Goal: Task Accomplishment & Management: Manage account settings

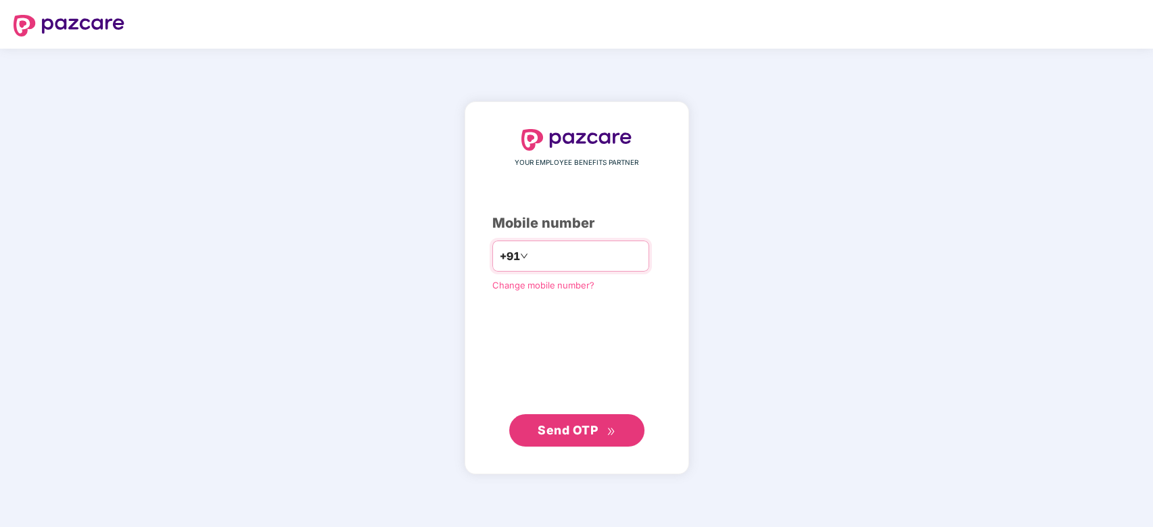
click at [575, 264] on input "number" at bounding box center [586, 256] width 111 height 22
type input "**********"
click at [563, 445] on button "Send OTP" at bounding box center [576, 430] width 135 height 32
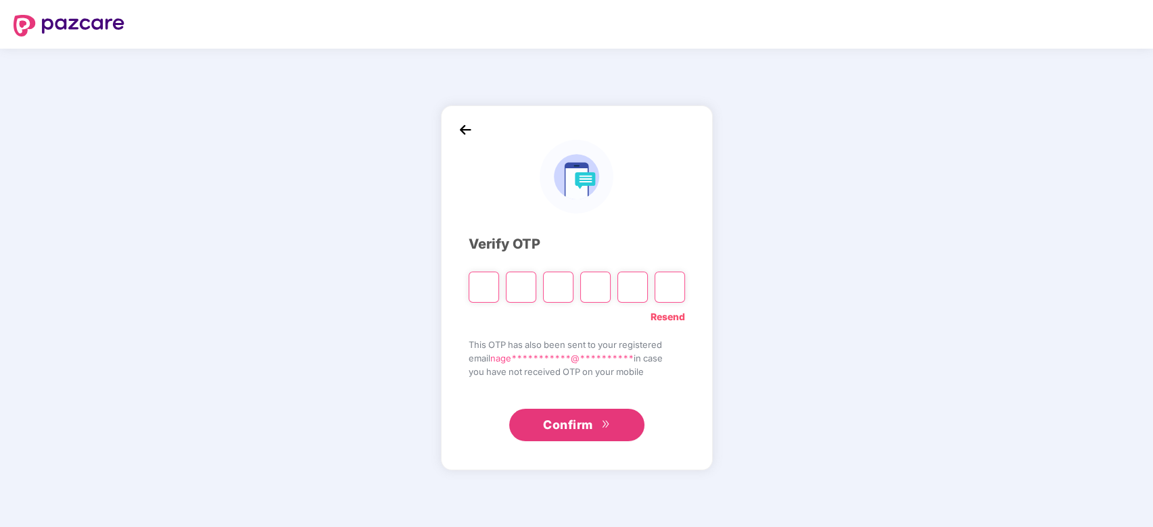
type input "*"
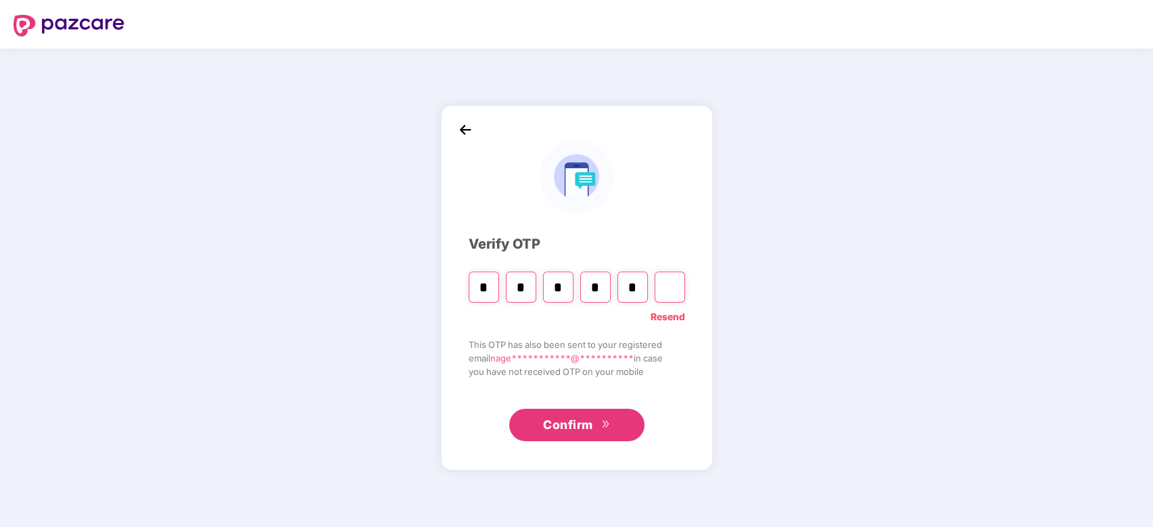
type input "*"
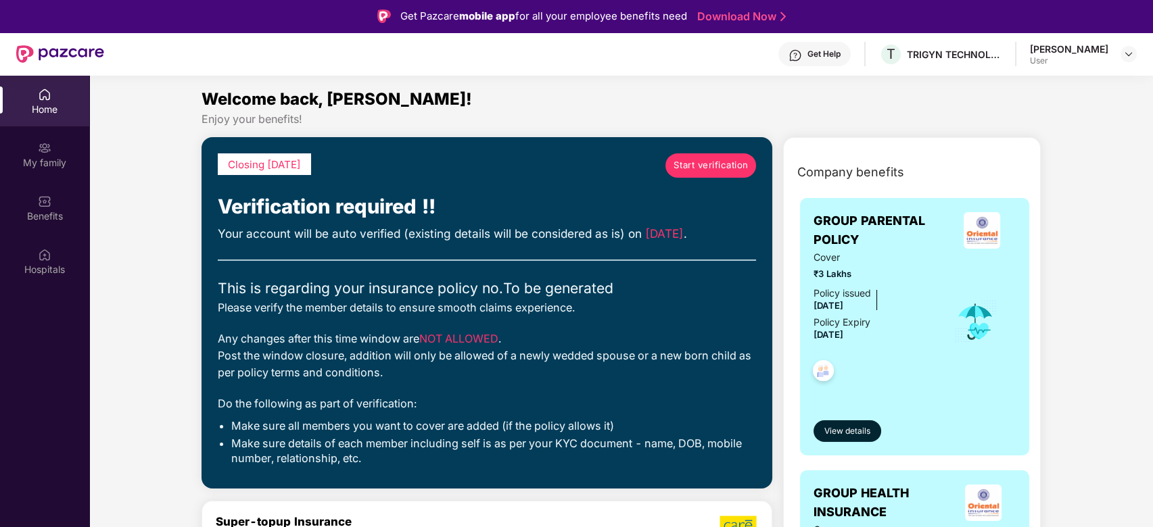
click at [43, 99] on img at bounding box center [45, 95] width 14 height 14
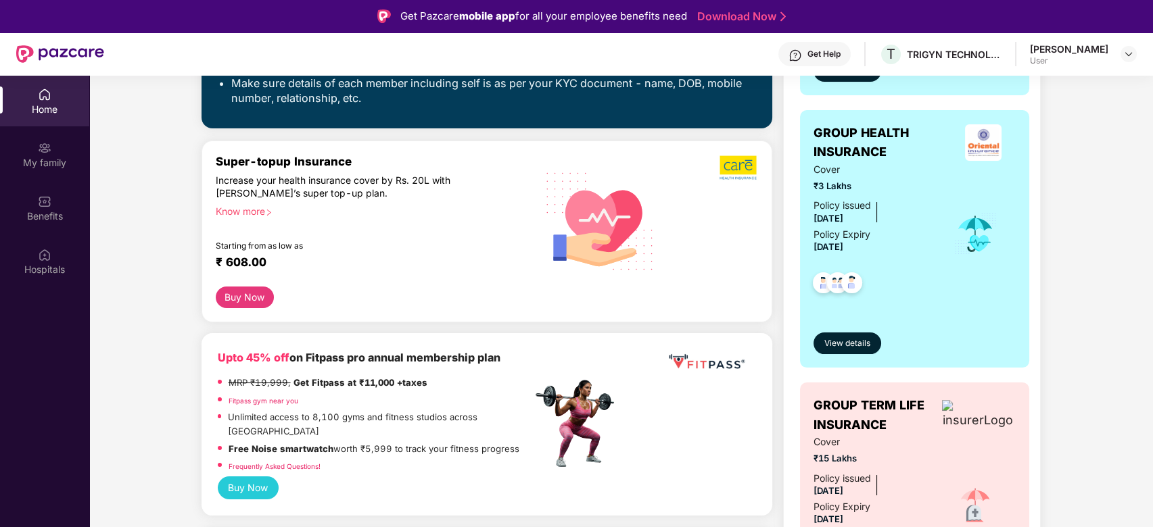
scroll to position [541, 0]
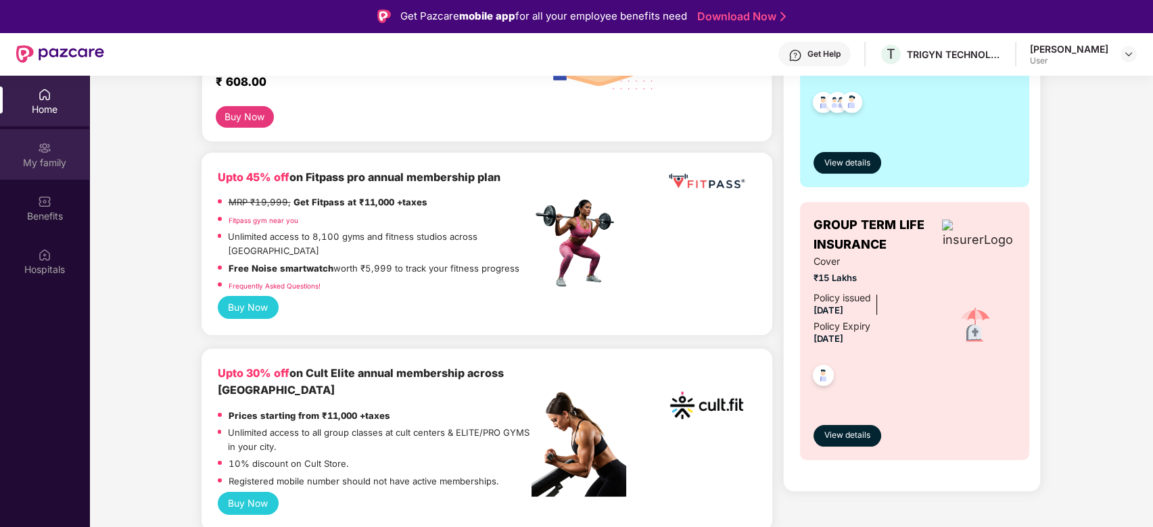
click at [45, 164] on div "My family" at bounding box center [44, 163] width 89 height 14
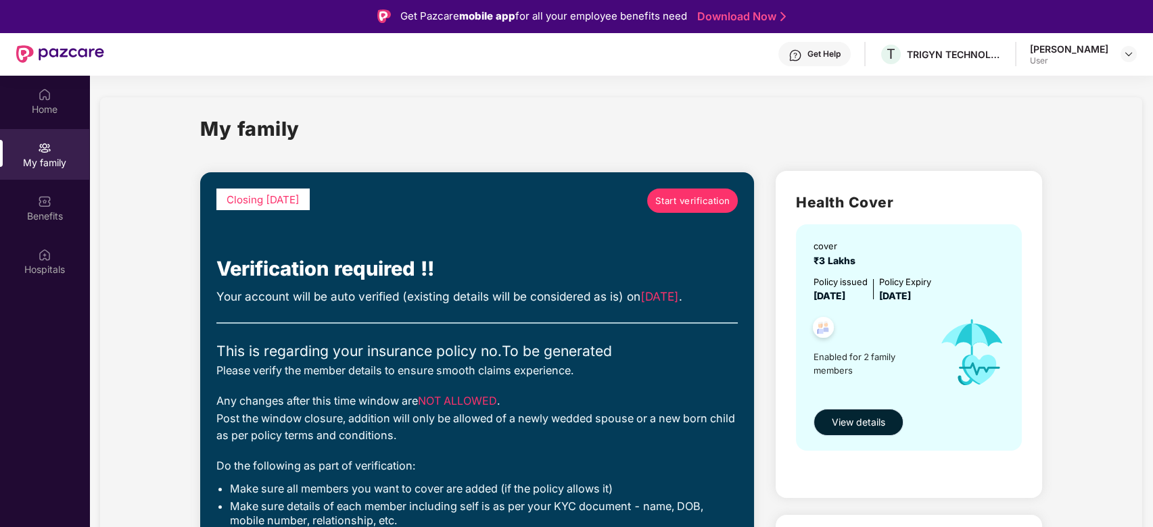
click at [839, 425] on span "View details" at bounding box center [858, 422] width 53 height 15
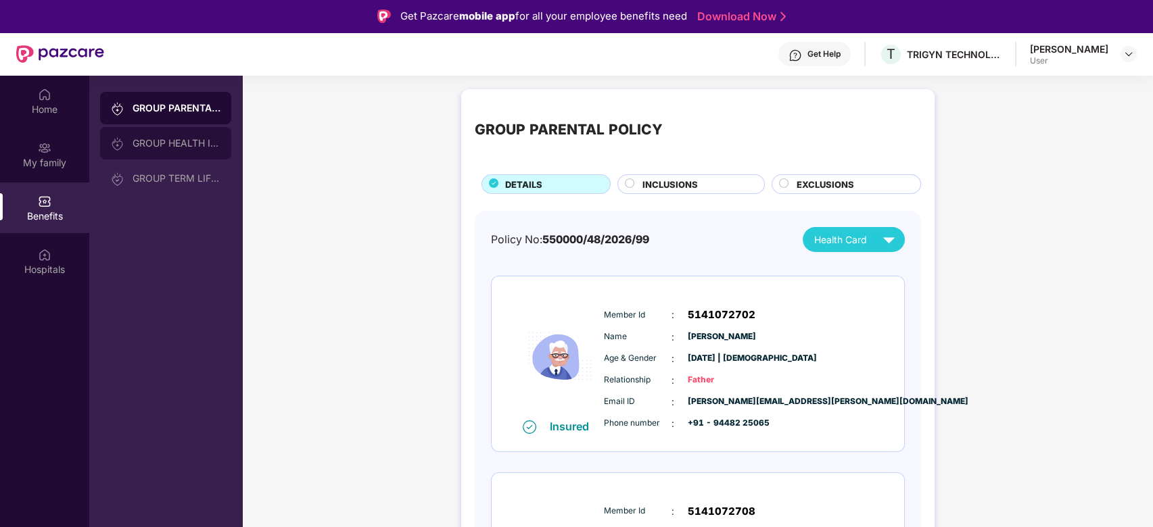
click at [179, 147] on div "GROUP HEALTH INSURANCE" at bounding box center [177, 143] width 88 height 11
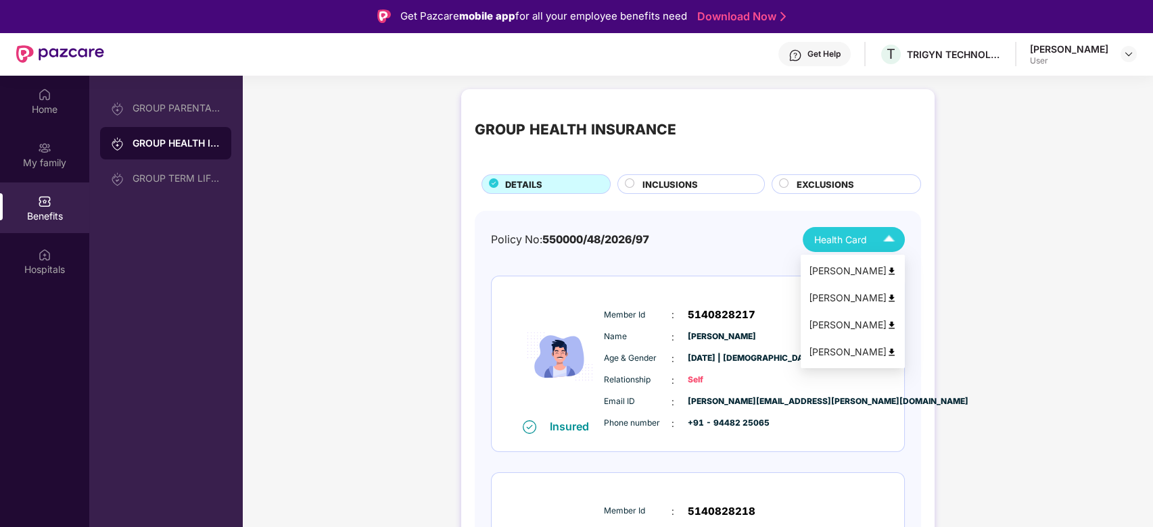
click at [858, 245] on span "Health Card" at bounding box center [840, 240] width 53 height 15
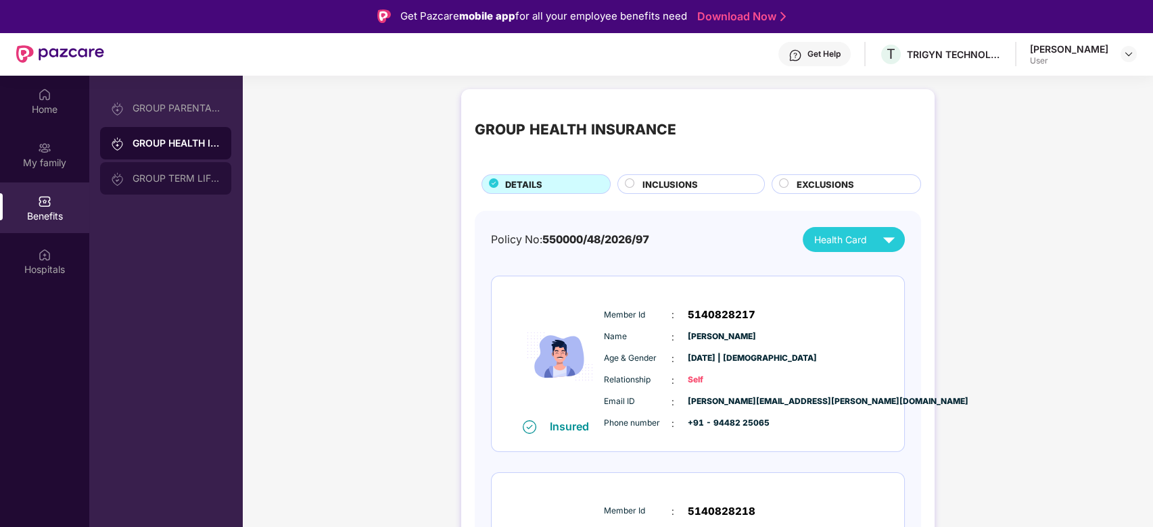
click at [181, 175] on div "GROUP TERM LIFE INSURANCE" at bounding box center [177, 178] width 88 height 11
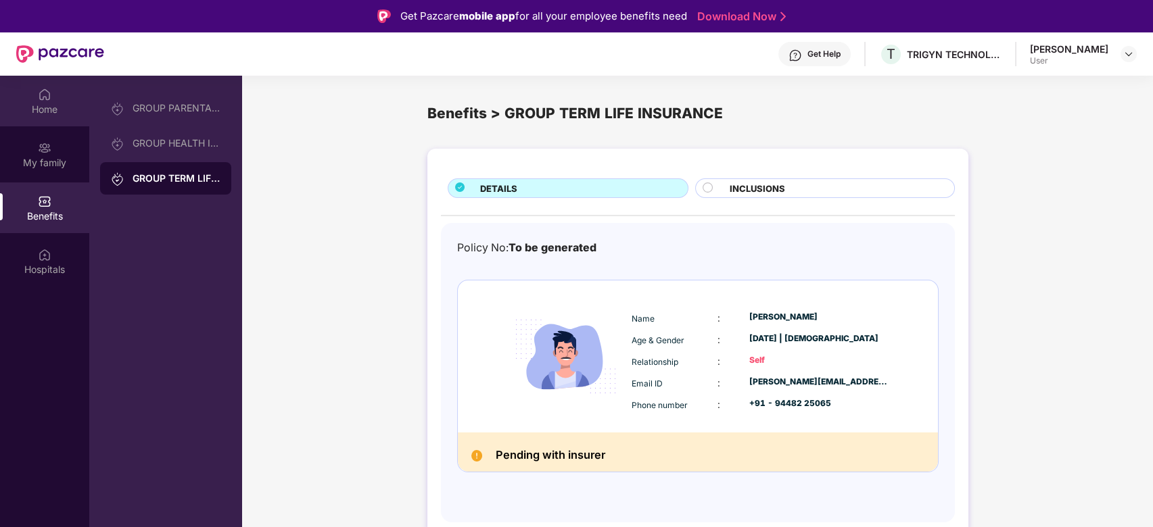
click at [56, 111] on div "Home" at bounding box center [44, 110] width 89 height 14
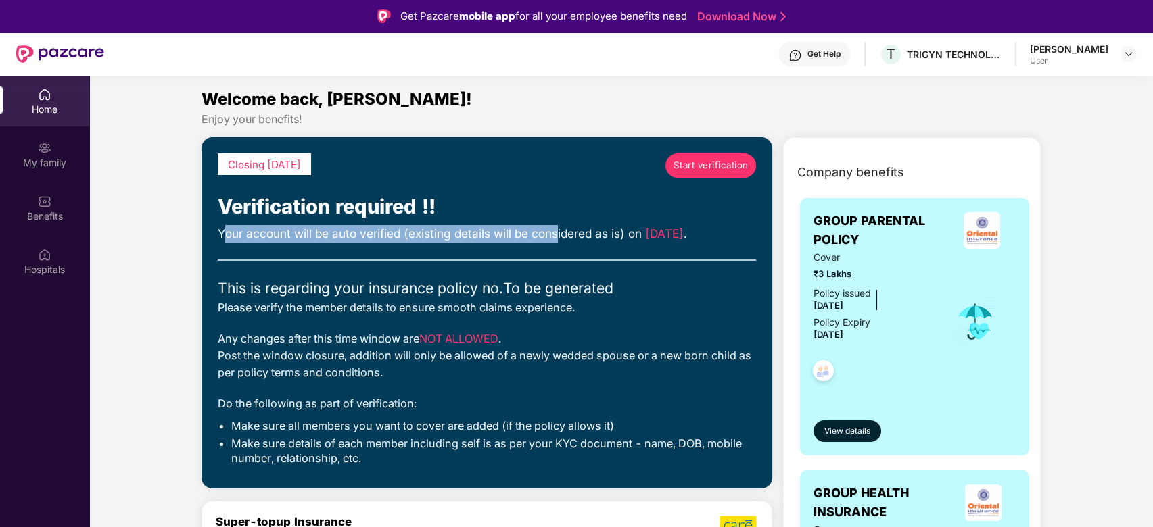
drag, startPoint x: 222, startPoint y: 231, endPoint x: 557, endPoint y: 237, distance: 334.8
click at [557, 237] on div "Your account will be auto verified (existing details will be considered as is) …" at bounding box center [487, 234] width 539 height 18
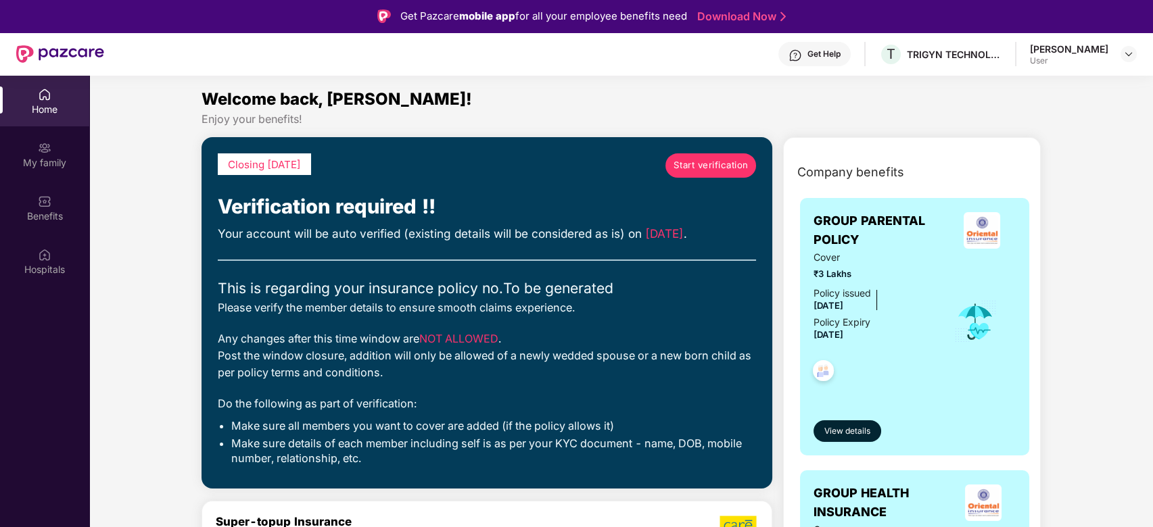
click at [453, 252] on div "Closing [DATE] Start verification Verification required !! Your account will be…" at bounding box center [487, 314] width 539 height 320
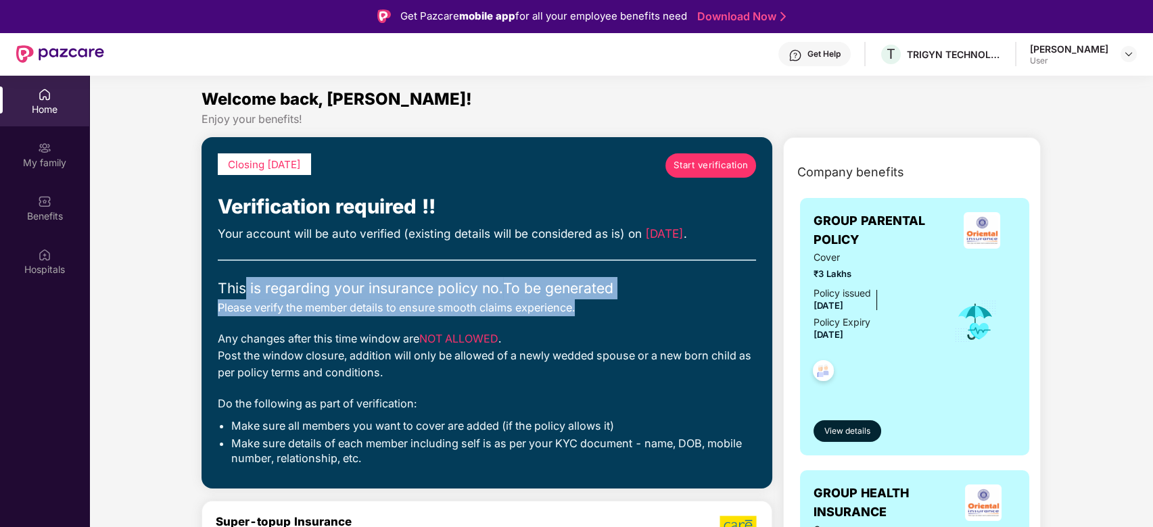
drag, startPoint x: 242, startPoint y: 273, endPoint x: 629, endPoint y: 310, distance: 388.6
click at [629, 310] on div "Closing [DATE] Start verification Verification required !! Your account will be…" at bounding box center [487, 314] width 539 height 320
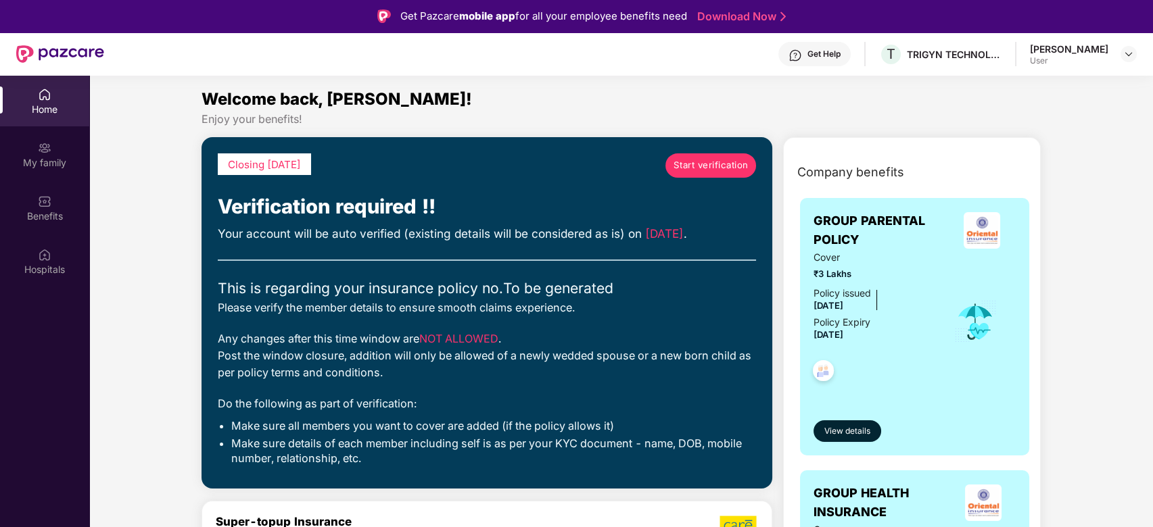
click at [625, 327] on div "Closing [DATE] Start verification Verification required !! Your account will be…" at bounding box center [487, 314] width 539 height 320
click at [707, 166] on span "Start verification" at bounding box center [711, 165] width 75 height 14
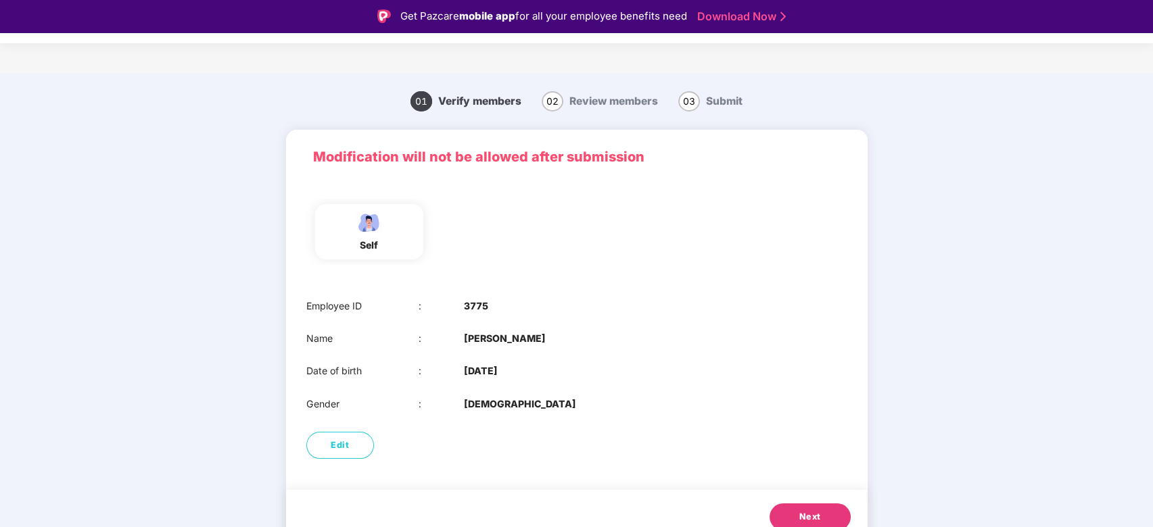
scroll to position [16, 0]
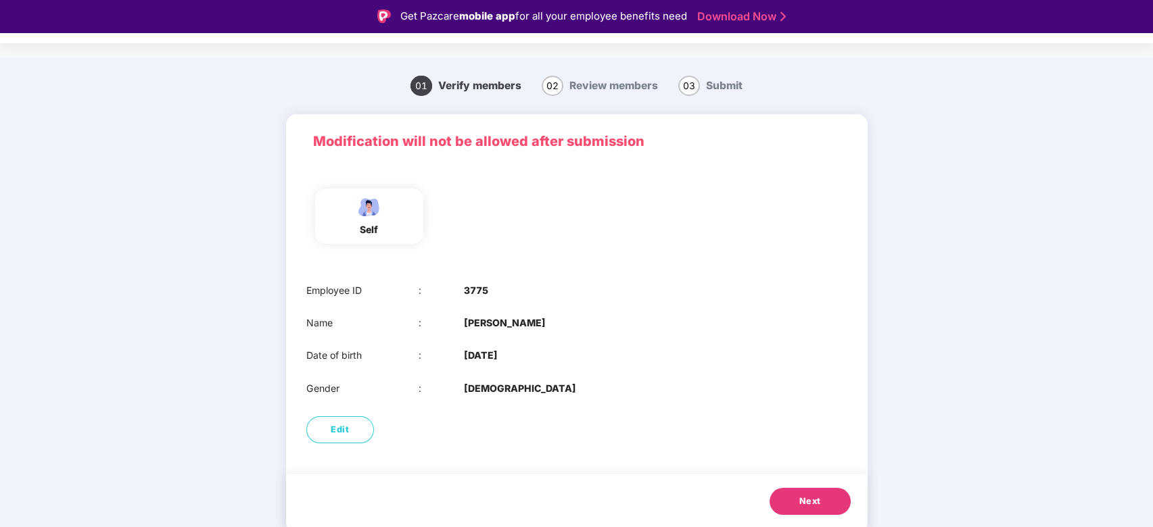
click at [818, 492] on button "Next" at bounding box center [810, 501] width 81 height 27
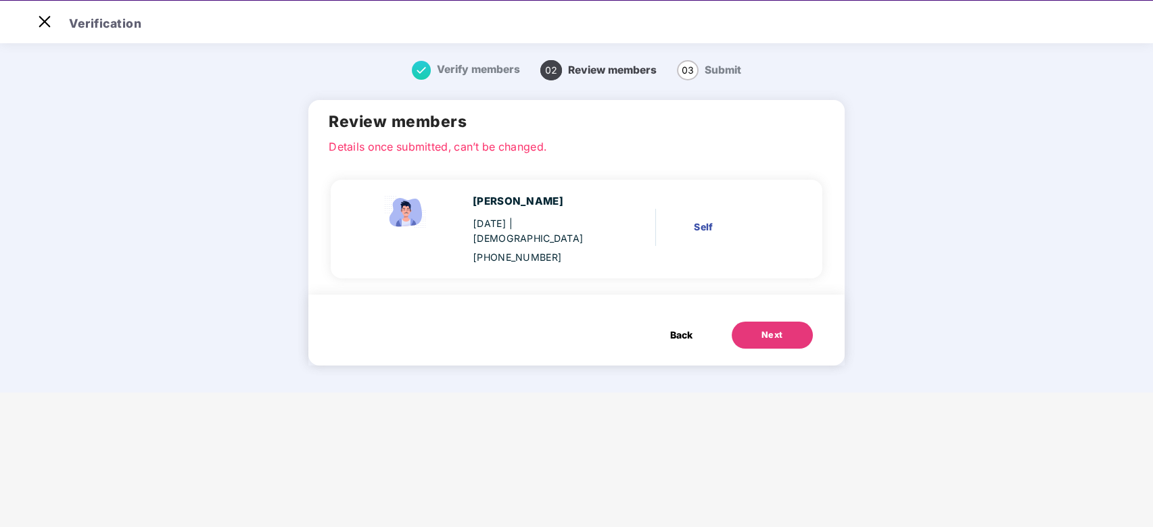
click at [614, 251] on div "[PERSON_NAME] [DATE] | [DEMOGRAPHIC_DATA] [PHONE_NUMBER] Self" at bounding box center [576, 229] width 491 height 99
click at [773, 322] on button "Next" at bounding box center [772, 335] width 81 height 27
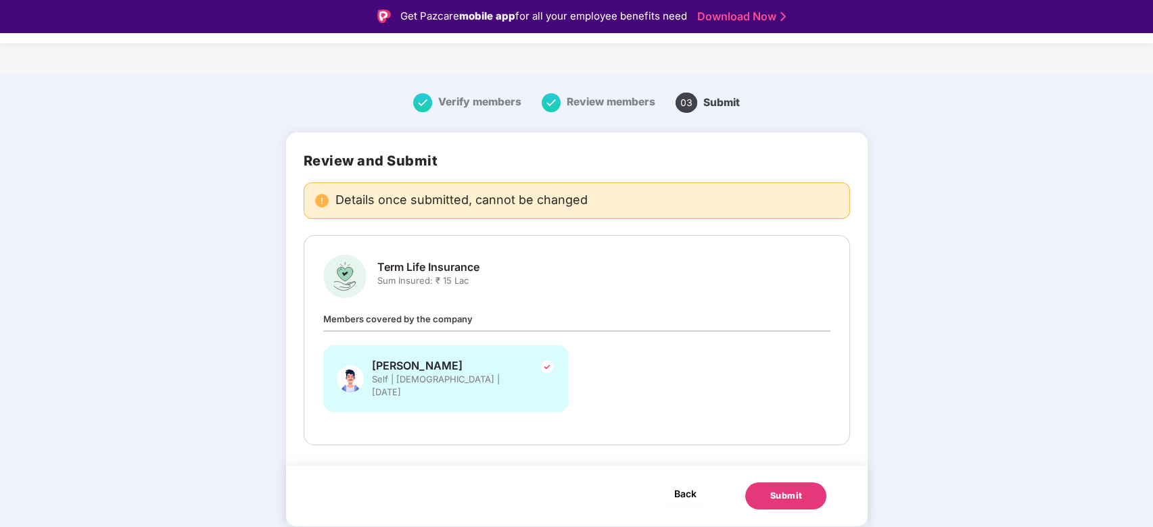
click at [682, 486] on span "Back" at bounding box center [685, 494] width 22 height 17
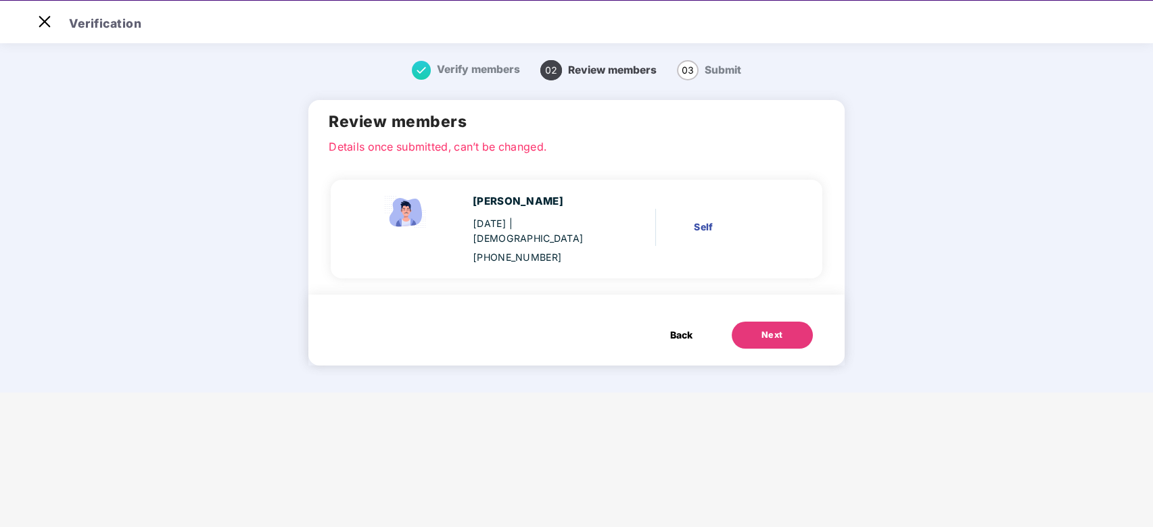
click at [622, 247] on div "[PERSON_NAME] [DATE] | [DEMOGRAPHIC_DATA] [PHONE_NUMBER]" at bounding box center [492, 229] width 264 height 72
click at [674, 328] on span "Back" at bounding box center [681, 335] width 22 height 15
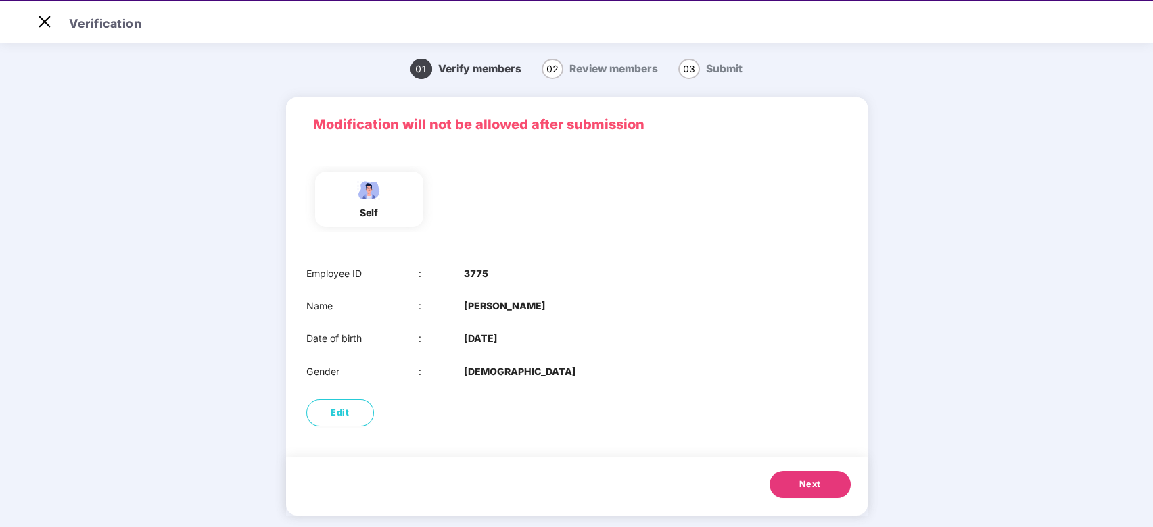
scroll to position [16, 0]
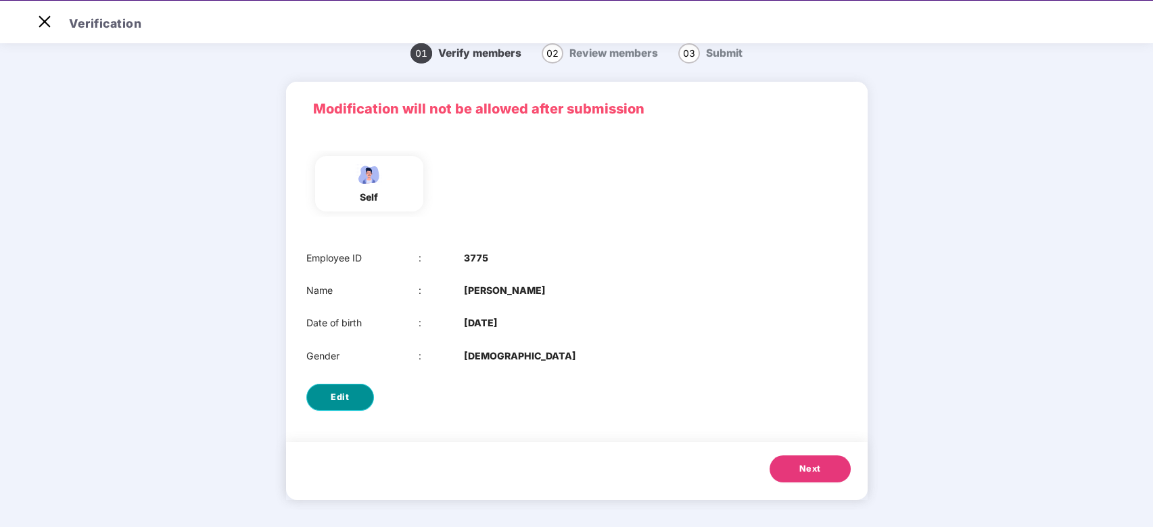
click at [346, 399] on span "Edit" at bounding box center [340, 398] width 18 height 14
select select "****"
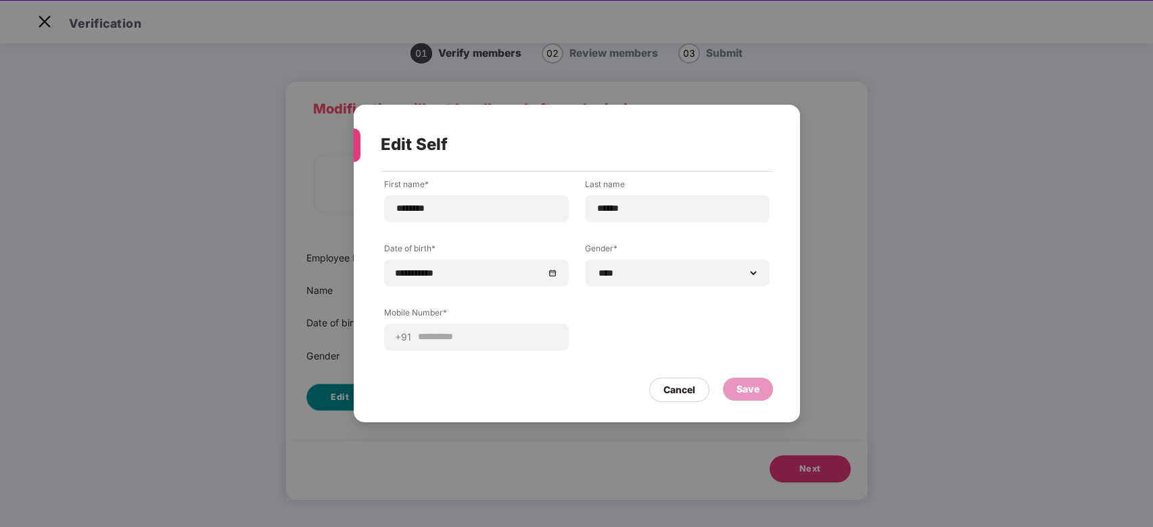
scroll to position [0, 0]
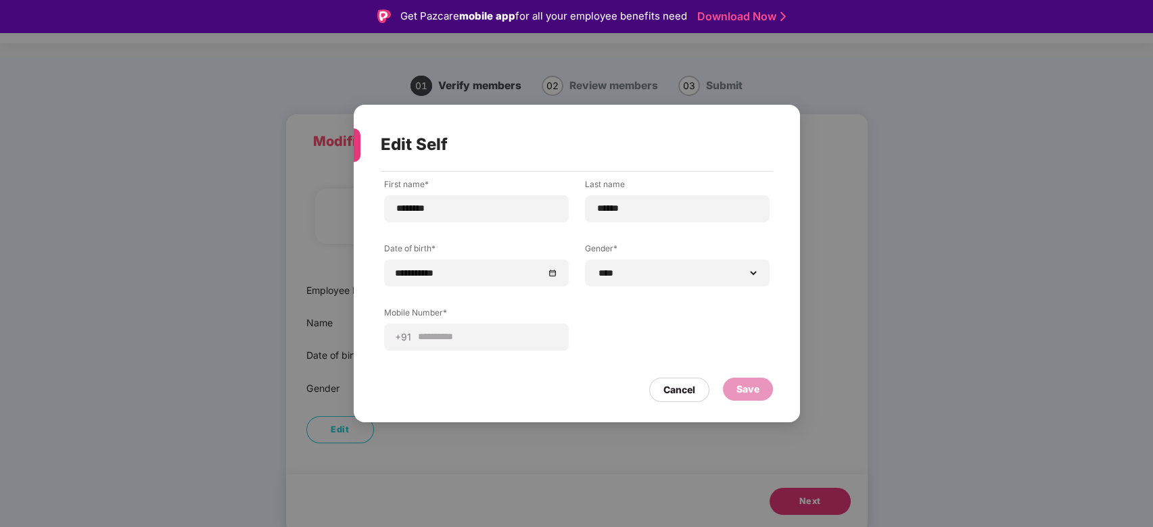
drag, startPoint x: 668, startPoint y: 392, endPoint x: 679, endPoint y: 384, distance: 13.5
click at [670, 392] on div "Cancel" at bounding box center [679, 390] width 32 height 15
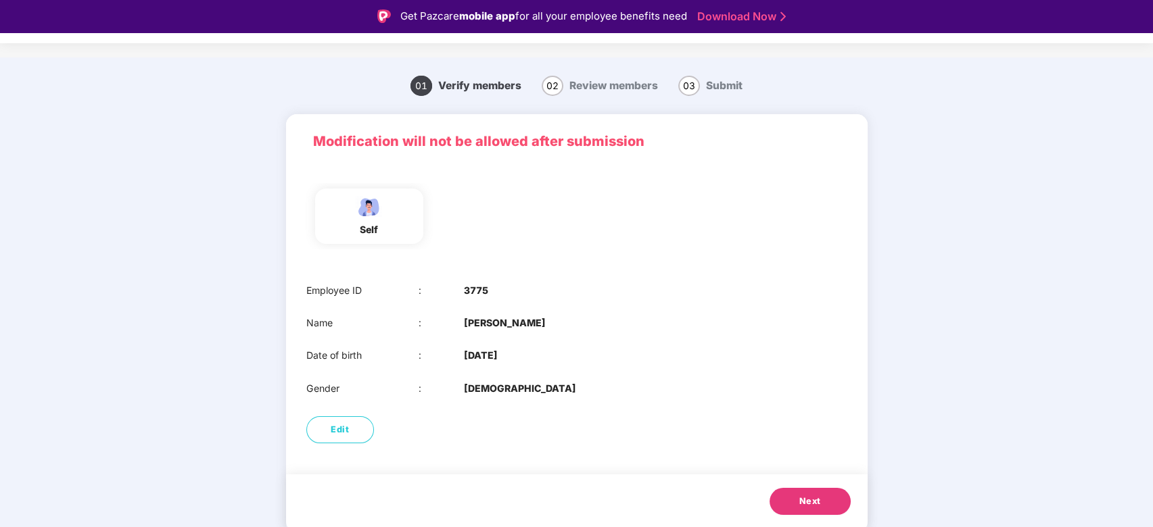
click at [710, 365] on div "Employee ID : 3775 Name : [PERSON_NAME] Date of birth : [DEMOGRAPHIC_DATA] Gend…" at bounding box center [577, 340] width 582 height 140
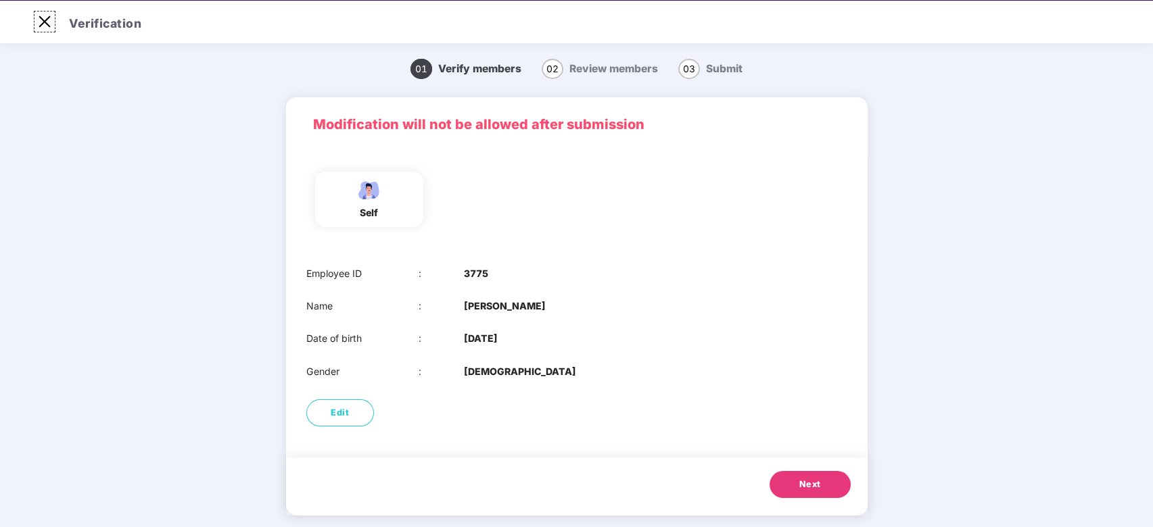
click at [40, 18] on img at bounding box center [45, 22] width 22 height 22
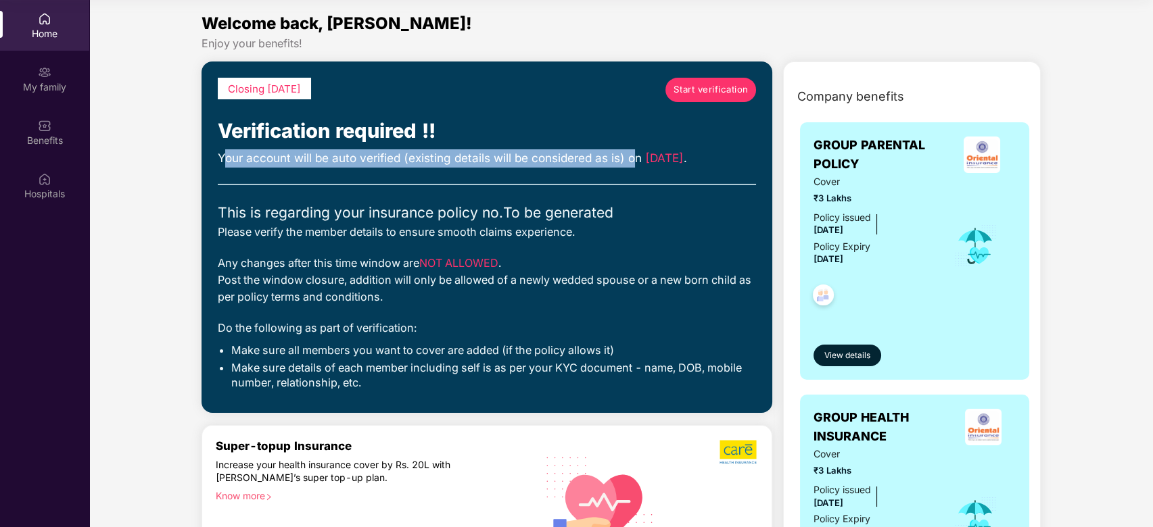
drag, startPoint x: 226, startPoint y: 156, endPoint x: 629, endPoint y: 166, distance: 403.2
click at [629, 166] on div "Your account will be auto verified (existing details will be considered as is) …" at bounding box center [487, 158] width 539 height 18
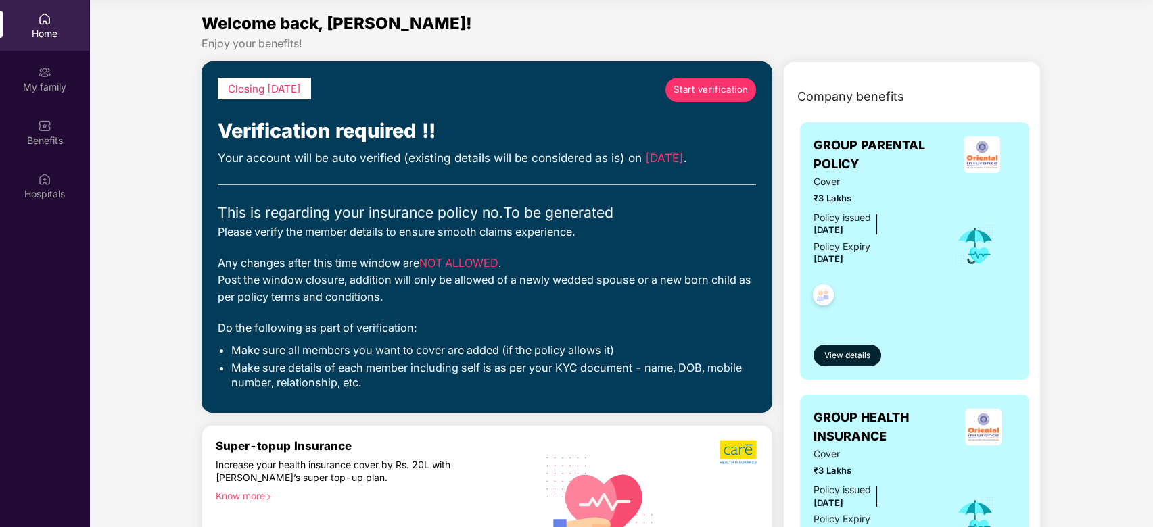
click at [306, 236] on div "Please verify the member details to ensure smooth claims experience." at bounding box center [487, 232] width 539 height 17
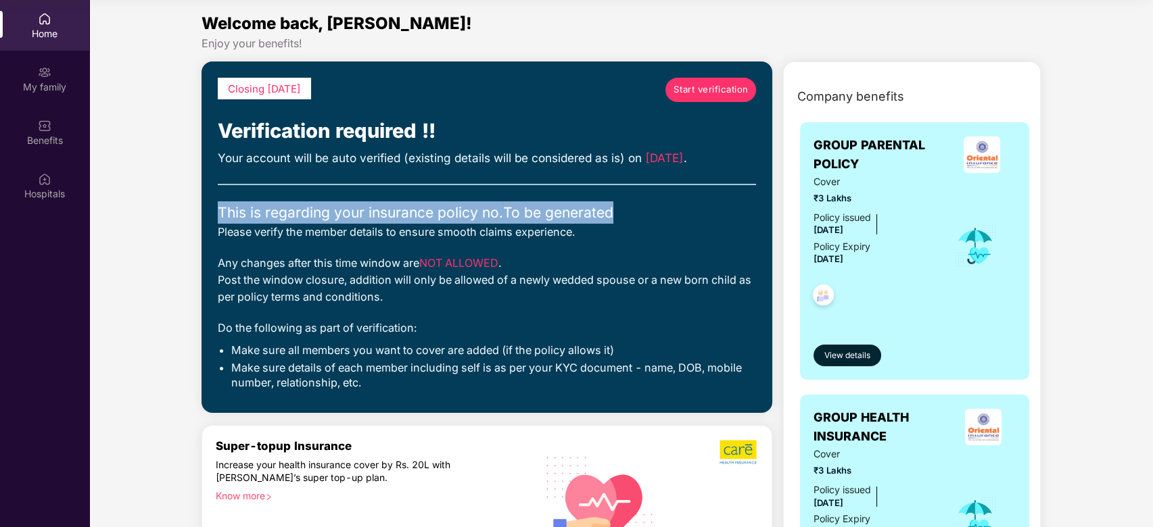
drag, startPoint x: 214, startPoint y: 210, endPoint x: 678, endPoint y: 213, distance: 463.2
click at [676, 213] on div "Closing [DATE] Start verification Verification required !! Your account will be…" at bounding box center [487, 238] width 571 height 352
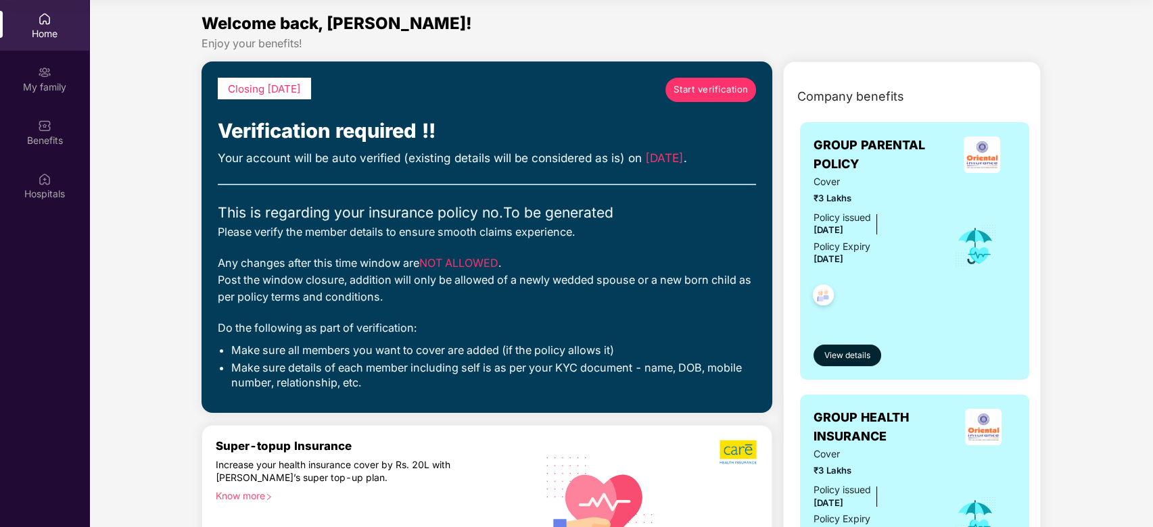
click at [678, 235] on div "Please verify the member details to ensure smooth claims experience." at bounding box center [487, 232] width 539 height 17
click at [51, 82] on div "My family" at bounding box center [44, 87] width 89 height 14
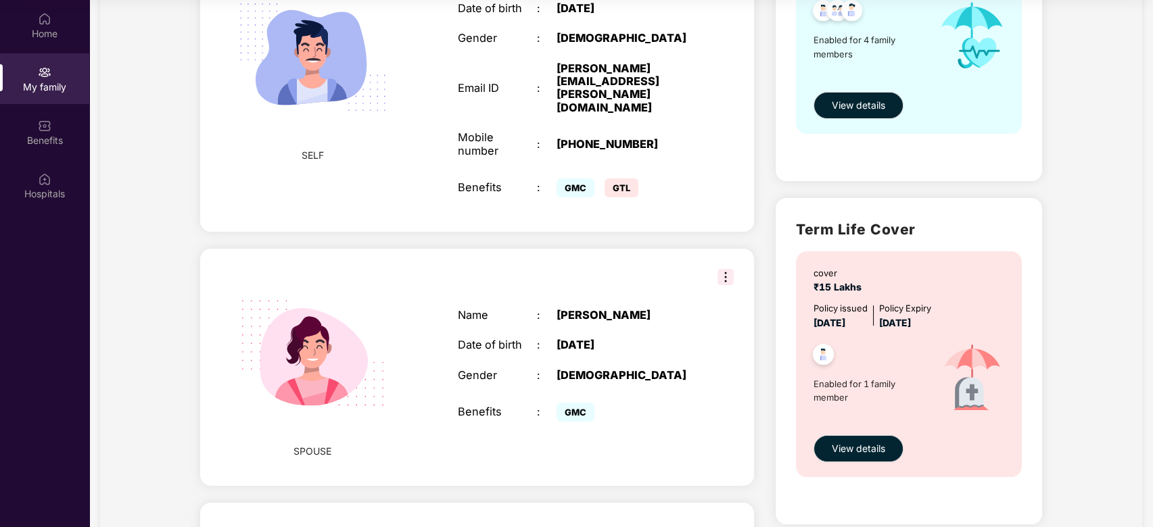
scroll to position [135, 0]
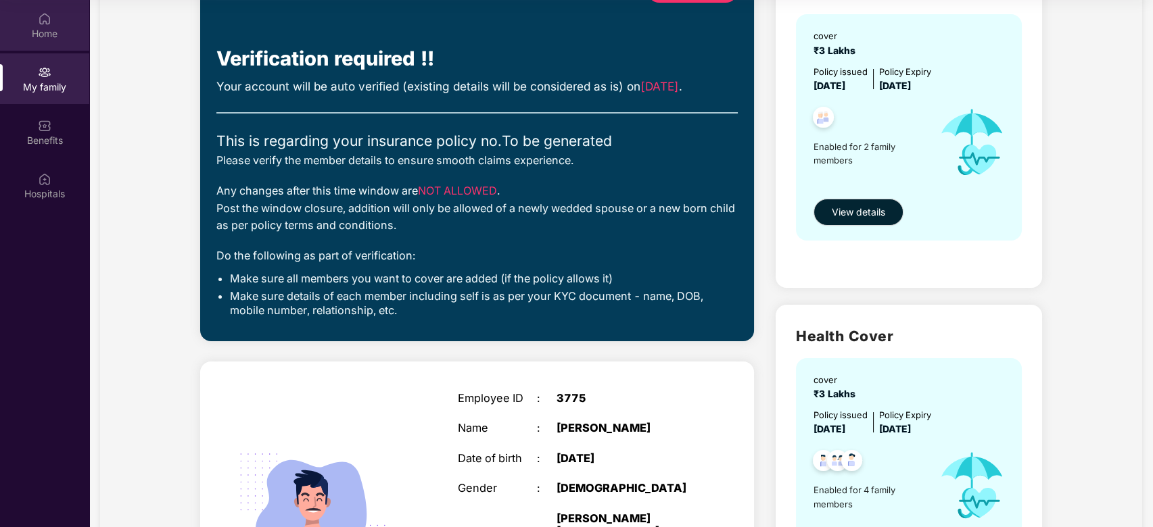
click at [47, 27] on div "Home" at bounding box center [44, 34] width 89 height 14
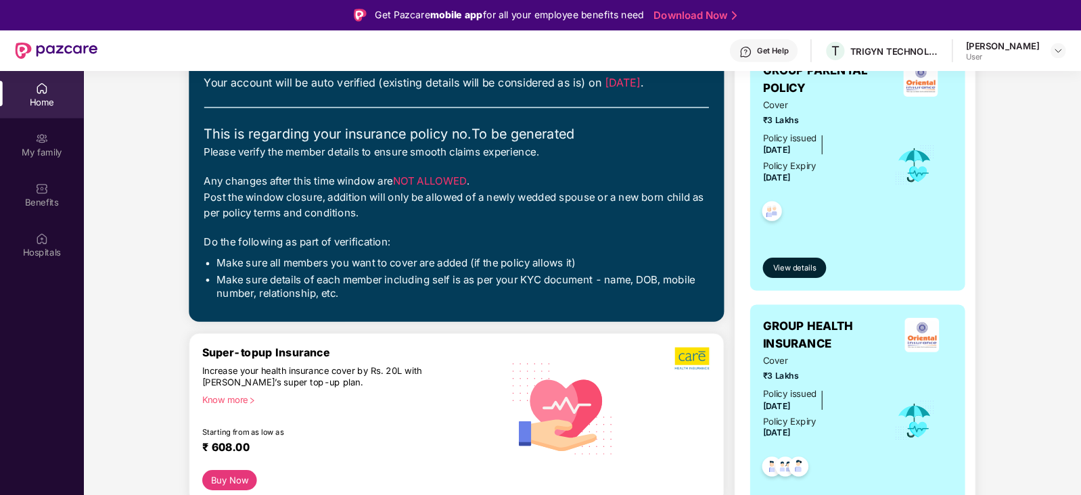
scroll to position [0, 0]
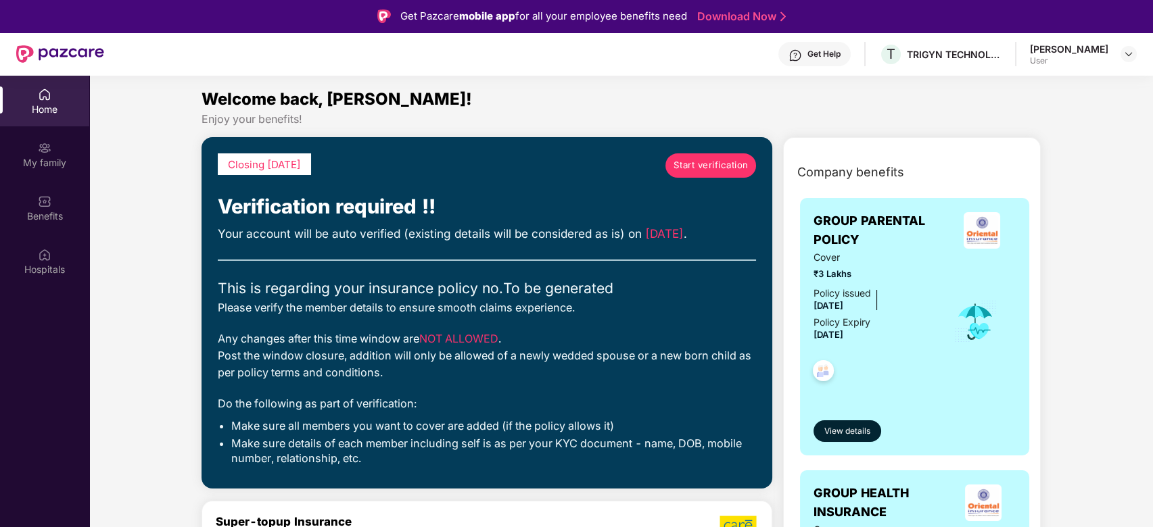
click at [818, 57] on div "Get Help" at bounding box center [823, 54] width 33 height 11
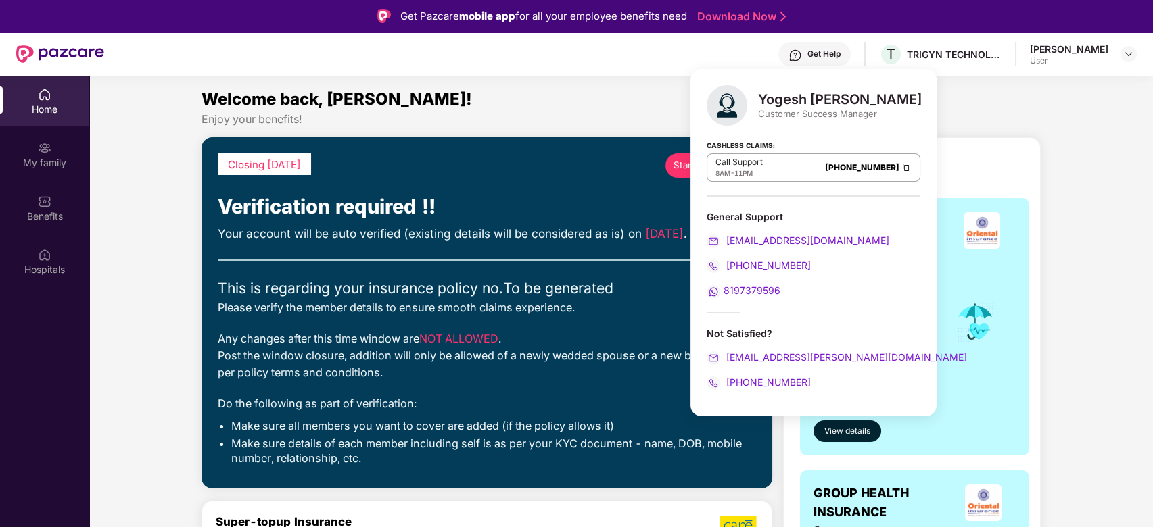
click at [793, 162] on div "Call Support 8AM - 11PM [PHONE_NUMBER]" at bounding box center [814, 168] width 214 height 28
click at [876, 172] on link "[PHONE_NUMBER]" at bounding box center [862, 167] width 74 height 10
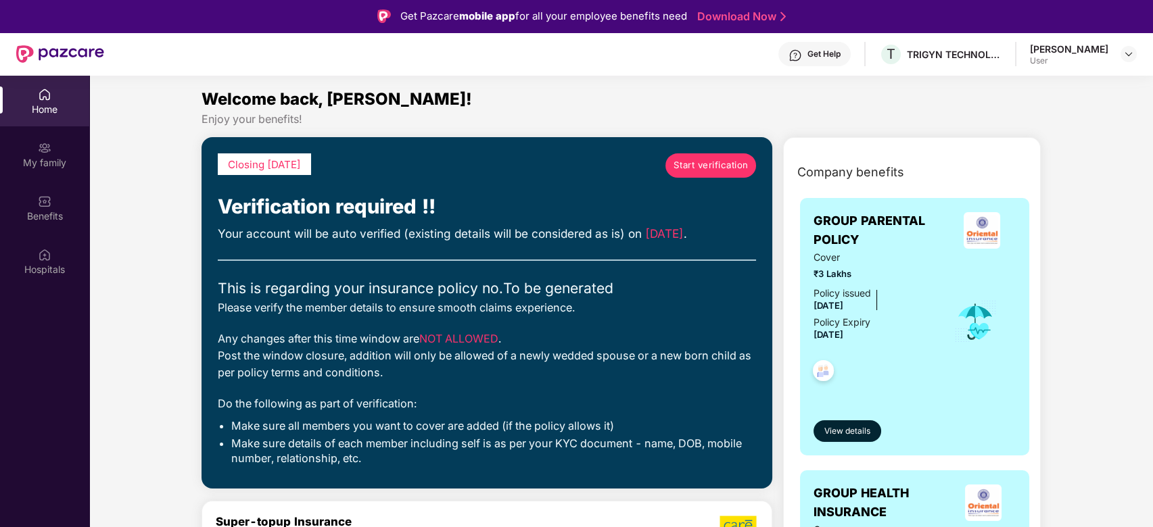
click at [974, 241] on img at bounding box center [982, 230] width 37 height 37
click at [978, 325] on img at bounding box center [976, 322] width 44 height 45
click at [980, 240] on img at bounding box center [982, 230] width 37 height 37
